Goal: Transaction & Acquisition: Purchase product/service

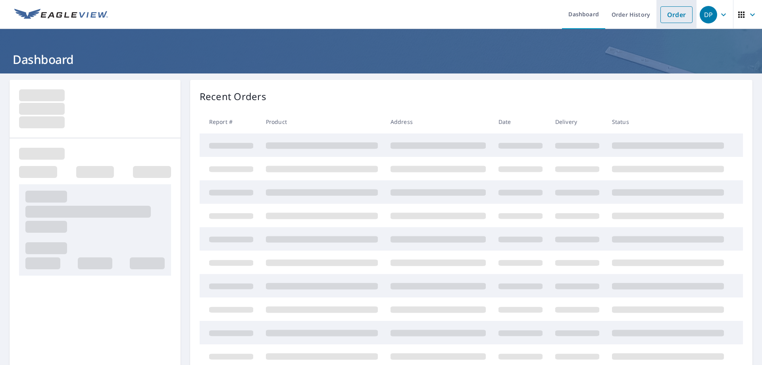
click at [669, 15] on link "Order" at bounding box center [676, 14] width 32 height 17
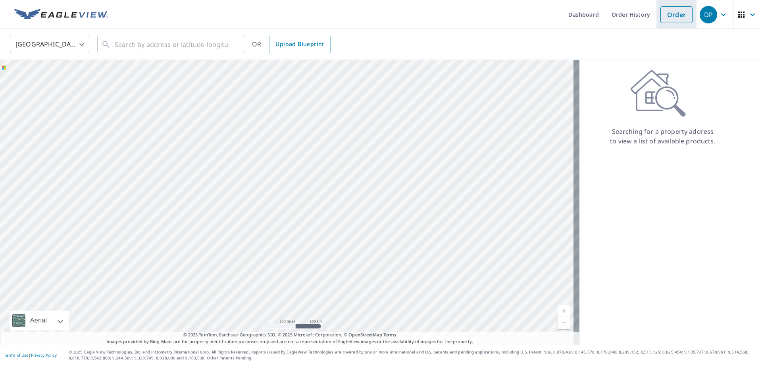
click at [669, 15] on link "Order" at bounding box center [676, 14] width 32 height 17
click at [211, 41] on input "text" at bounding box center [171, 44] width 113 height 22
paste input "[STREET_ADDRESS][PERSON_NAME]"
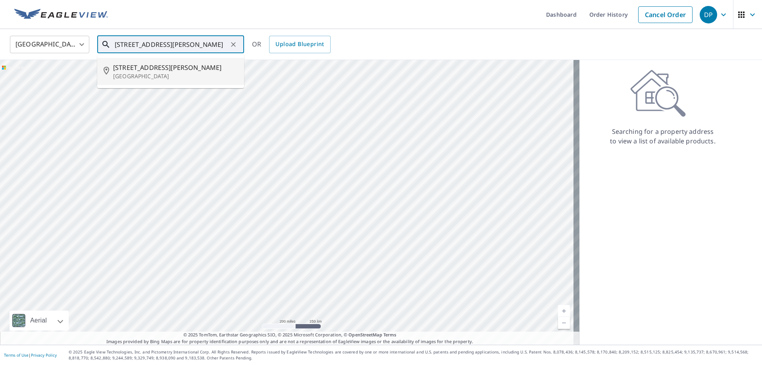
click at [182, 67] on span "[STREET_ADDRESS][PERSON_NAME]" at bounding box center [175, 68] width 125 height 10
type input "[STREET_ADDRESS][PERSON_NAME][PERSON_NAME]"
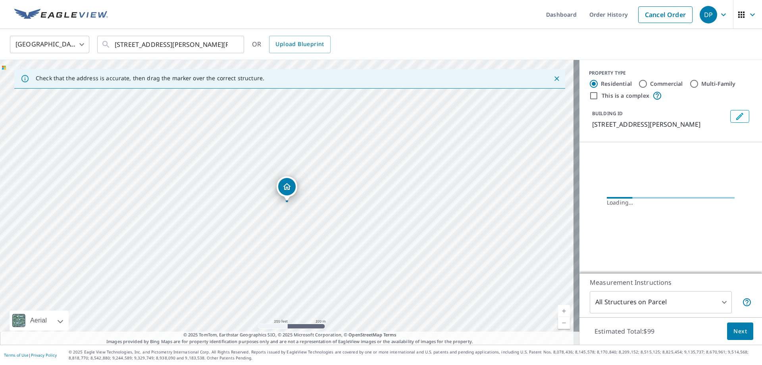
click at [558, 310] on link "Current Level 17, Zoom In" at bounding box center [564, 311] width 12 height 12
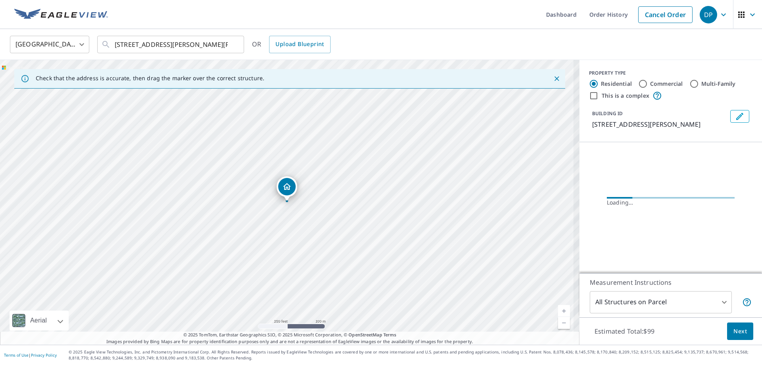
click at [558, 310] on link "Current Level 17, Zoom In" at bounding box center [564, 311] width 12 height 12
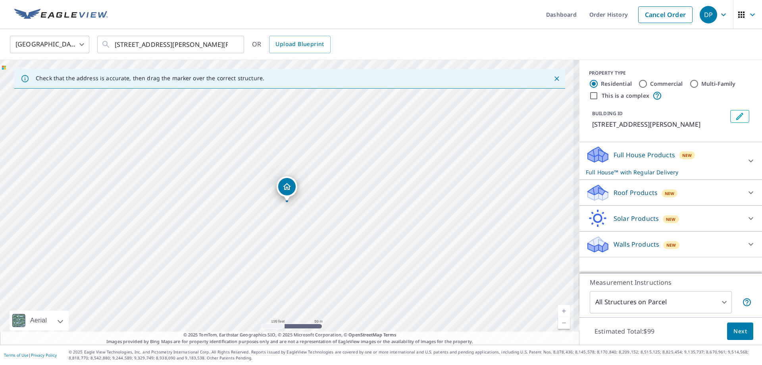
click at [558, 310] on link "Current Level 18, Zoom In" at bounding box center [564, 311] width 12 height 12
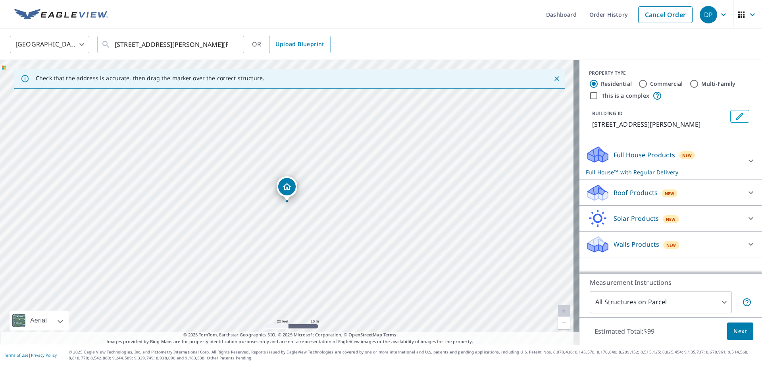
click at [725, 164] on div "Full House Products New Full House™ with Regular Delivery" at bounding box center [664, 160] width 156 height 31
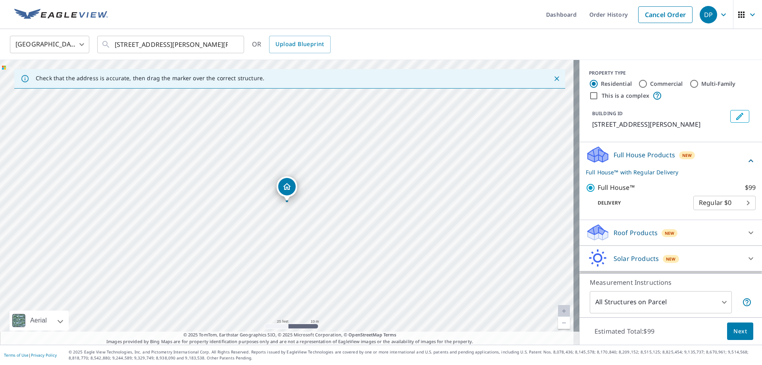
click at [731, 161] on div "Full House Products New Full House™ with Regular Delivery" at bounding box center [666, 160] width 160 height 31
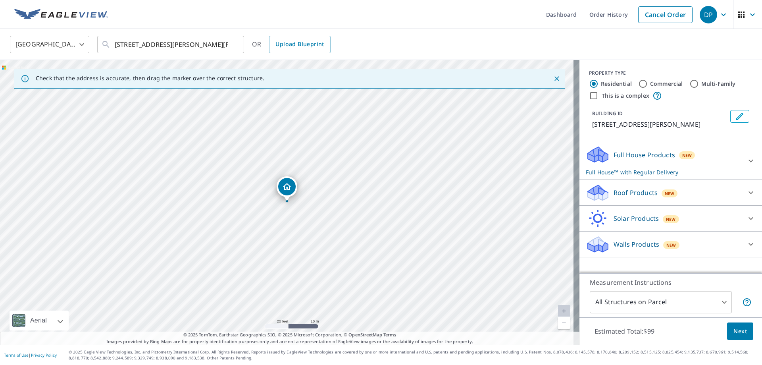
click at [685, 185] on div "Roof Products New" at bounding box center [664, 192] width 156 height 19
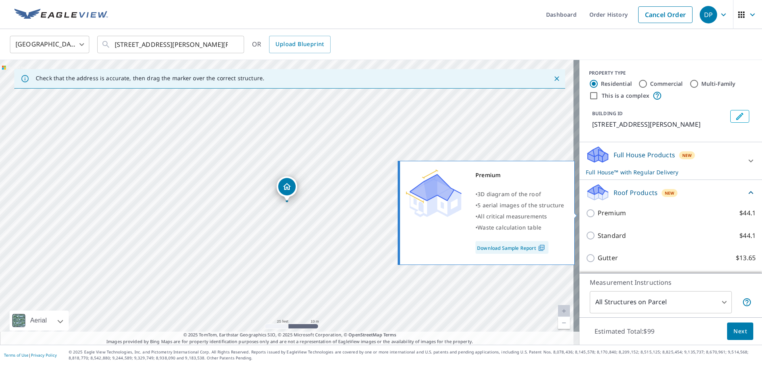
click at [616, 212] on p "Premium" at bounding box center [611, 213] width 28 height 10
click at [597, 212] on input "Premium $44.1" at bounding box center [592, 213] width 12 height 10
checkbox input "true"
checkbox input "false"
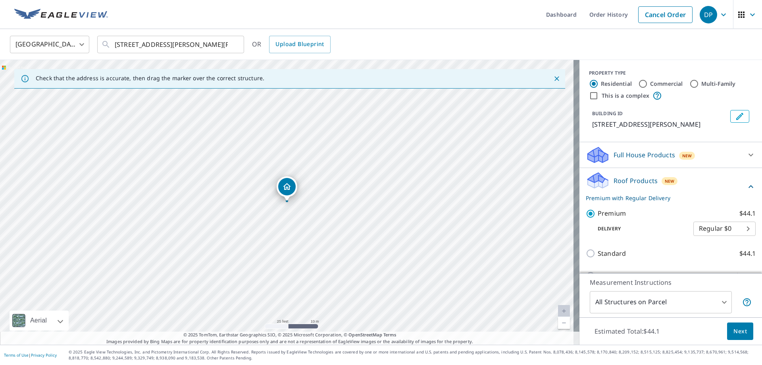
click at [736, 329] on span "Next" at bounding box center [739, 331] width 13 height 10
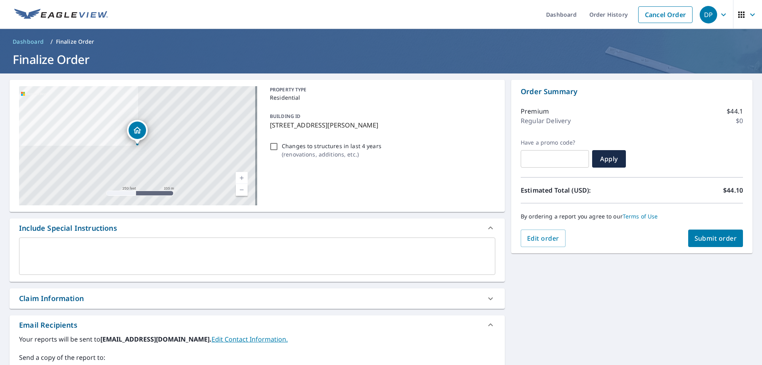
click at [152, 299] on div "Claim Information" at bounding box center [250, 298] width 462 height 11
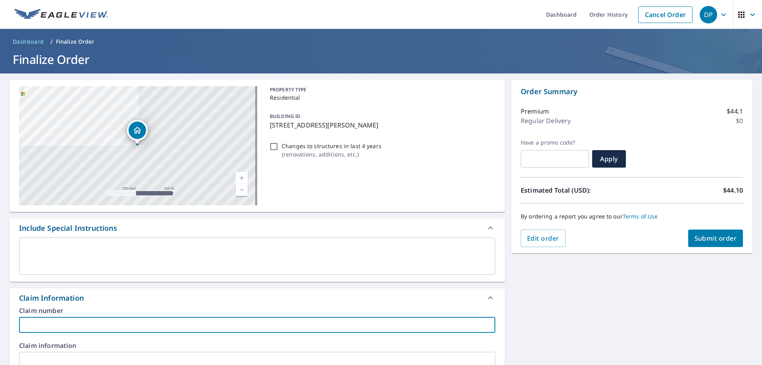
click at [140, 319] on input "text" at bounding box center [257, 325] width 476 height 16
paste input "638415"
type input "638415"
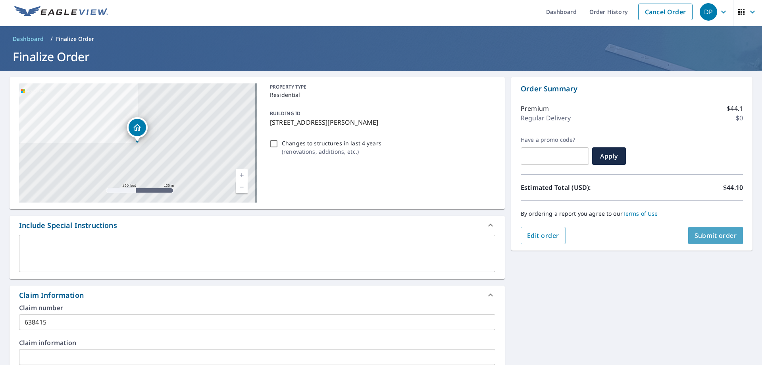
click at [688, 236] on button "Submit order" at bounding box center [715, 235] width 55 height 17
